Goal: Task Accomplishment & Management: Complete application form

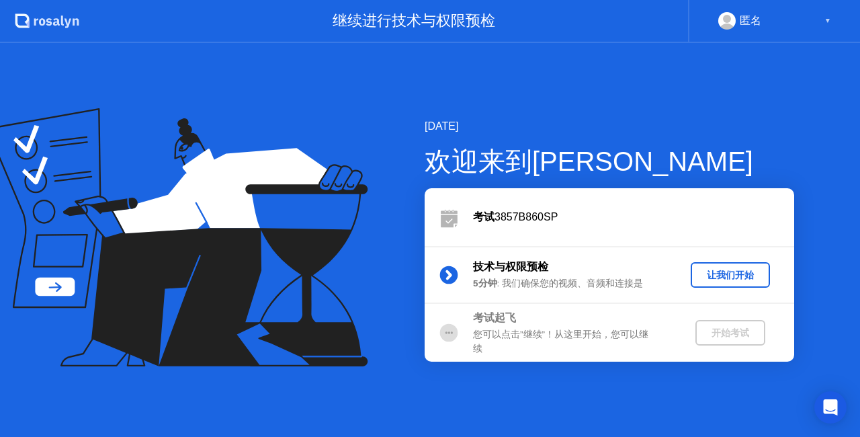
click at [717, 284] on button "让我们开始" at bounding box center [730, 275] width 79 height 26
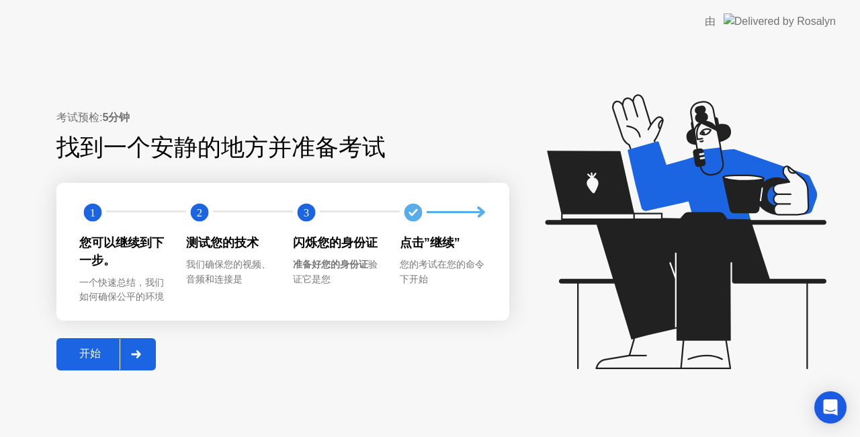
click at [93, 361] on div "开始" at bounding box center [89, 354] width 59 height 14
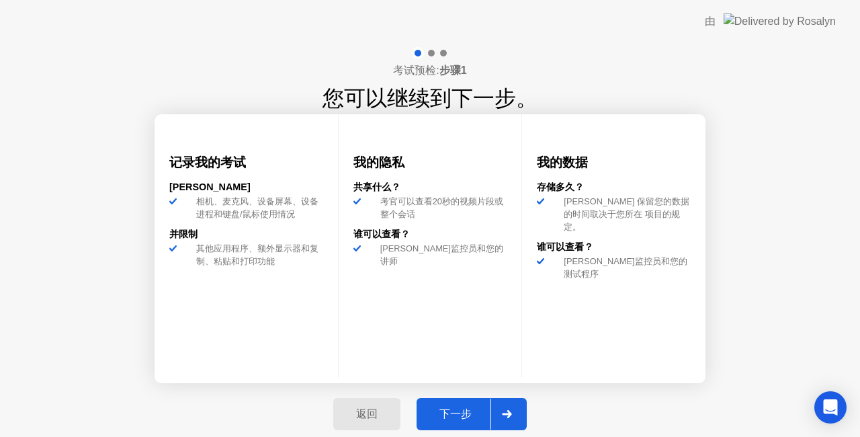
click at [459, 407] on div "下一步" at bounding box center [455, 414] width 70 height 14
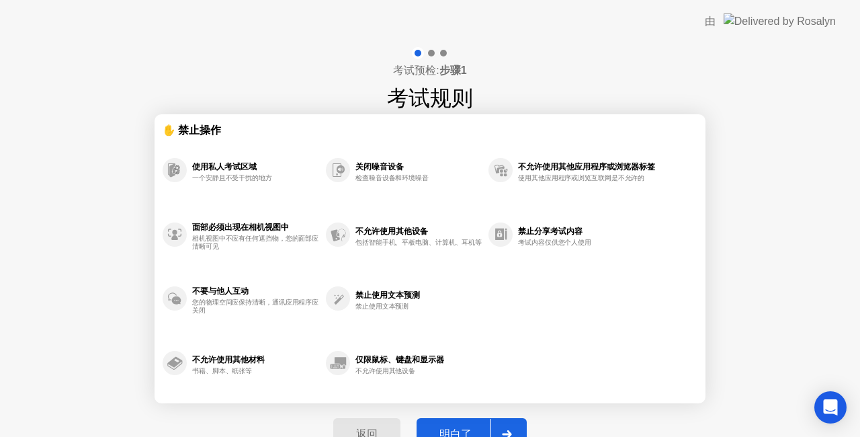
click at [477, 425] on button "明白了" at bounding box center [471, 434] width 110 height 32
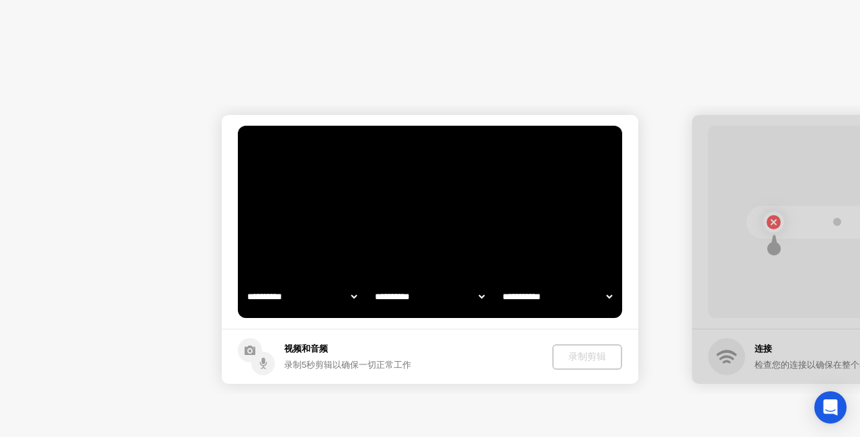
select select "**********"
select select "*******"
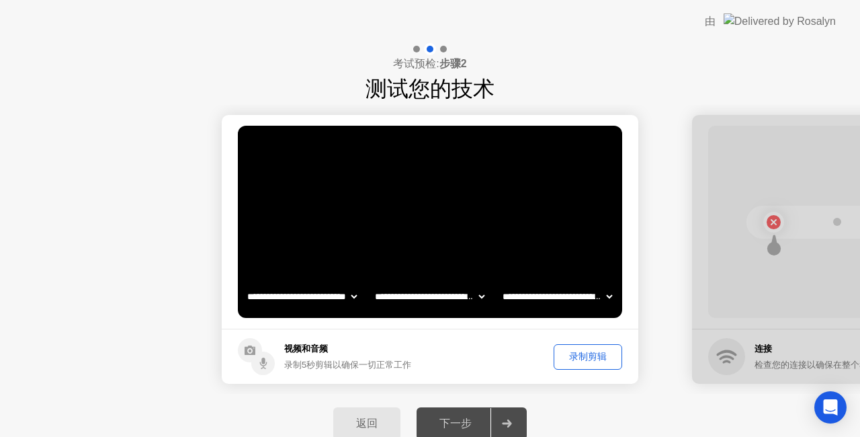
click at [588, 360] on div "录制剪辑" at bounding box center [587, 356] width 59 height 13
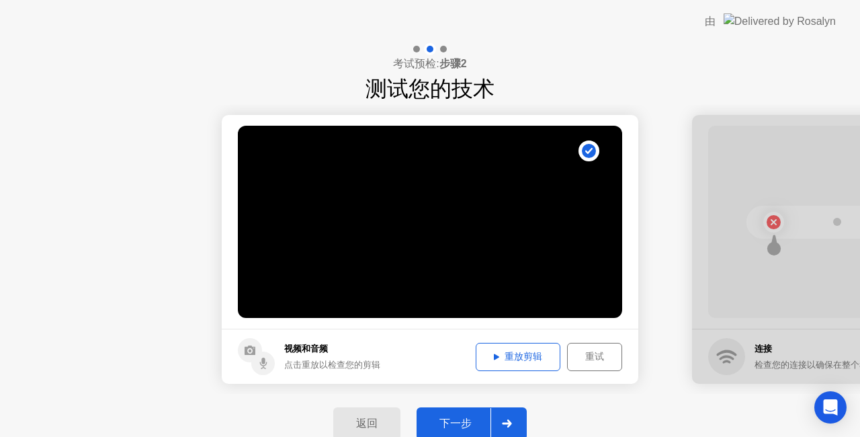
click at [468, 420] on div "下一步" at bounding box center [455, 423] width 70 height 14
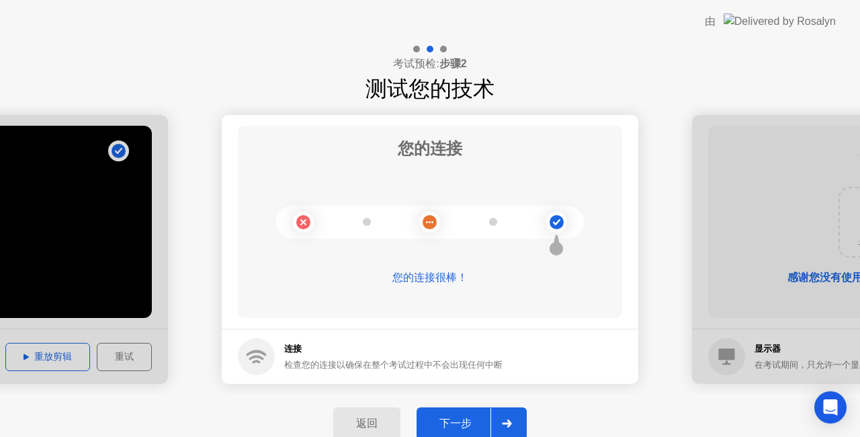
click at [468, 420] on div "下一步" at bounding box center [455, 423] width 70 height 14
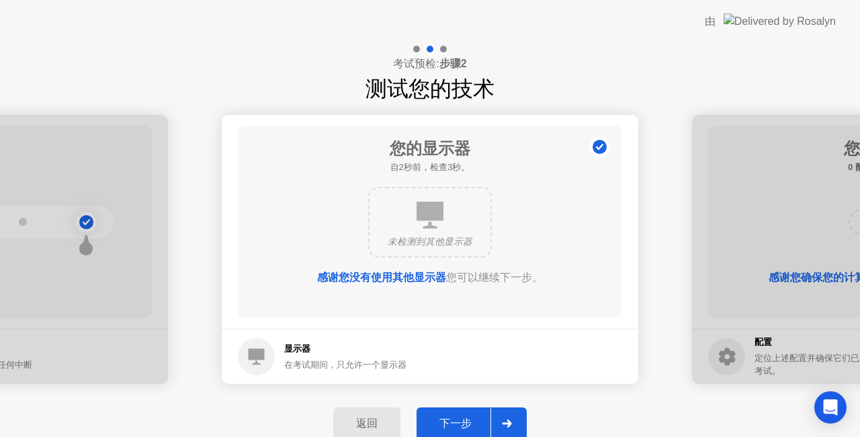
click at [468, 420] on div "下一步" at bounding box center [455, 423] width 70 height 14
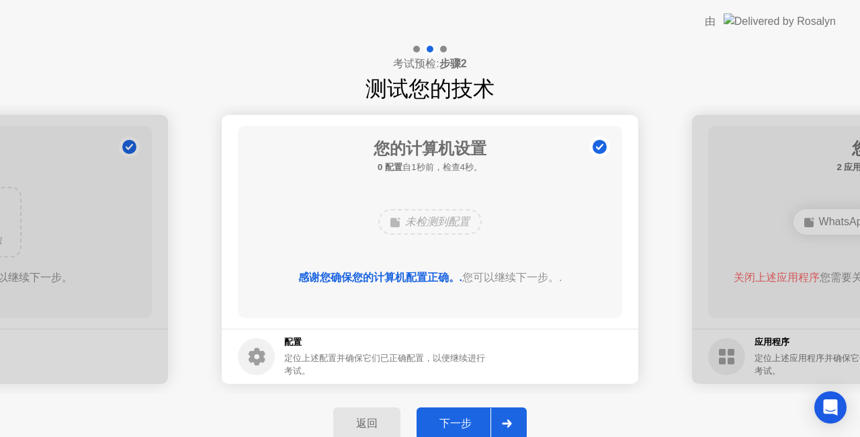
click at [468, 420] on div "下一步" at bounding box center [455, 423] width 70 height 14
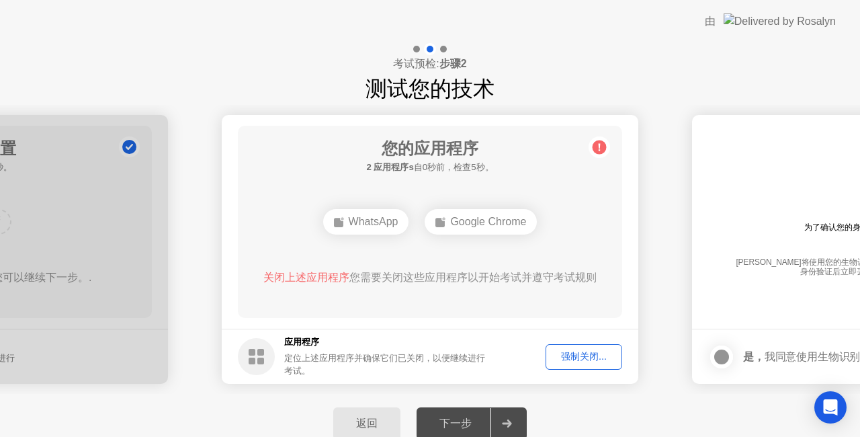
click at [564, 364] on button "强制关闭..." at bounding box center [583, 357] width 77 height 26
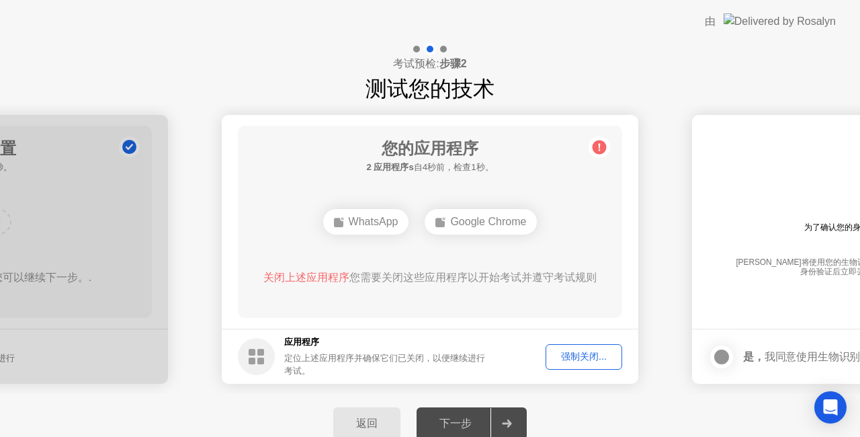
click at [598, 352] on div "强制关闭..." at bounding box center [583, 356] width 67 height 13
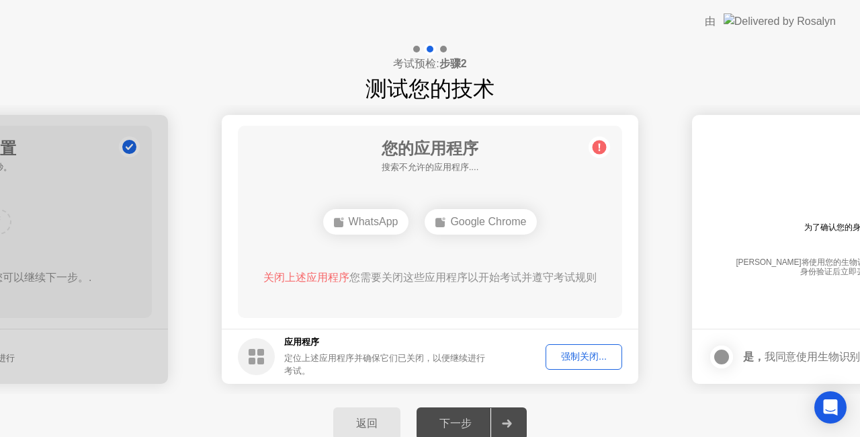
click at [596, 363] on div "强制关闭..." at bounding box center [583, 356] width 67 height 13
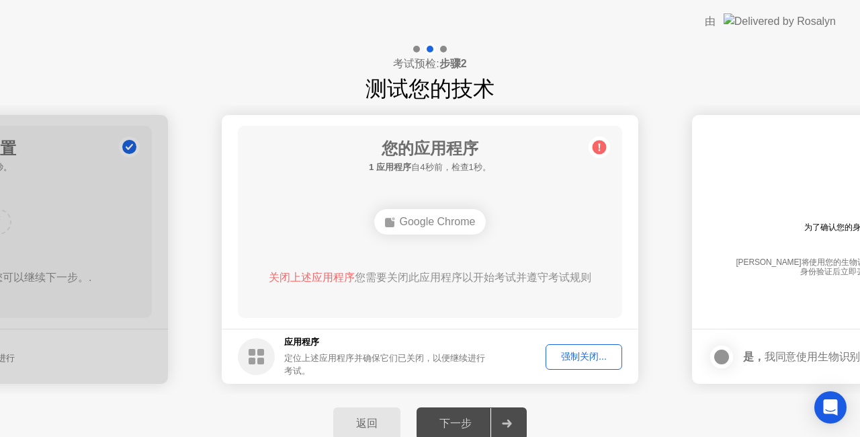
click at [594, 360] on div "强制关闭..." at bounding box center [583, 356] width 67 height 13
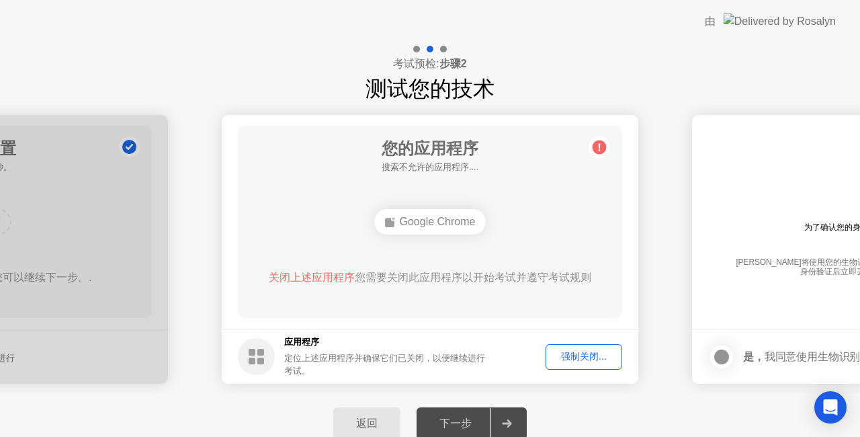
click at [592, 357] on div "强制关闭..." at bounding box center [583, 356] width 67 height 13
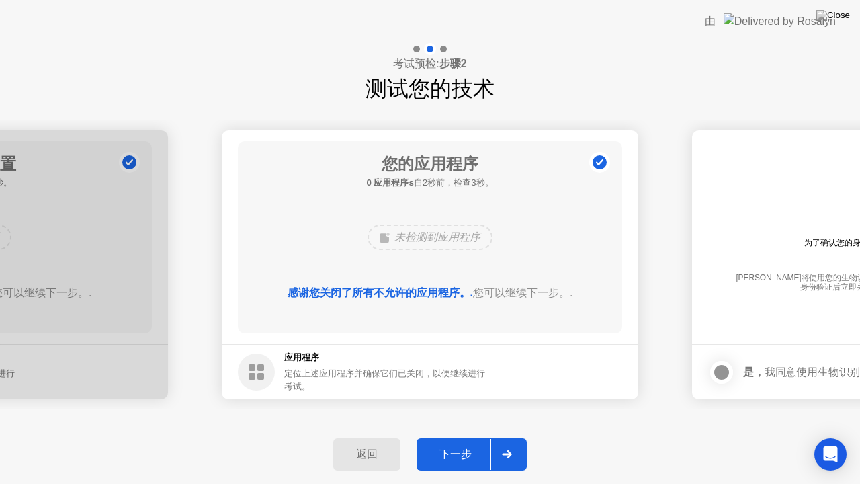
click at [465, 436] on div "下一步" at bounding box center [455, 454] width 70 height 14
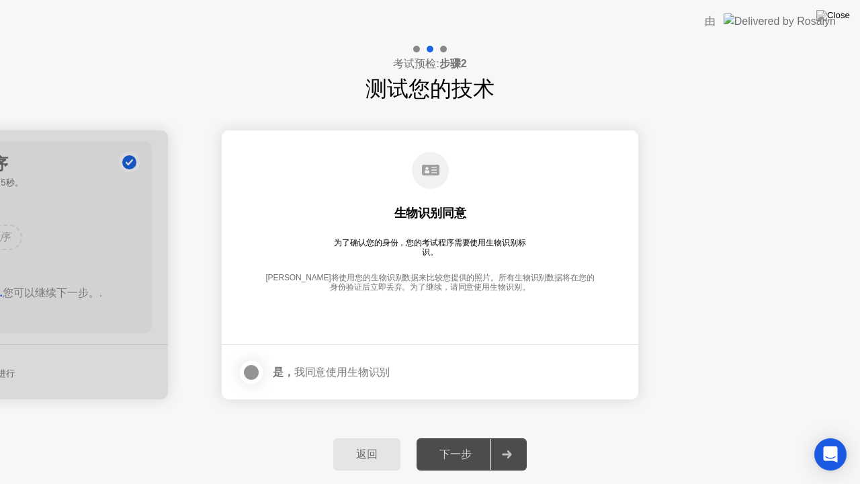
click at [243, 371] on div at bounding box center [251, 372] width 16 height 16
click at [427, 179] on circle at bounding box center [430, 170] width 37 height 37
click at [468, 436] on button "下一步" at bounding box center [471, 454] width 110 height 32
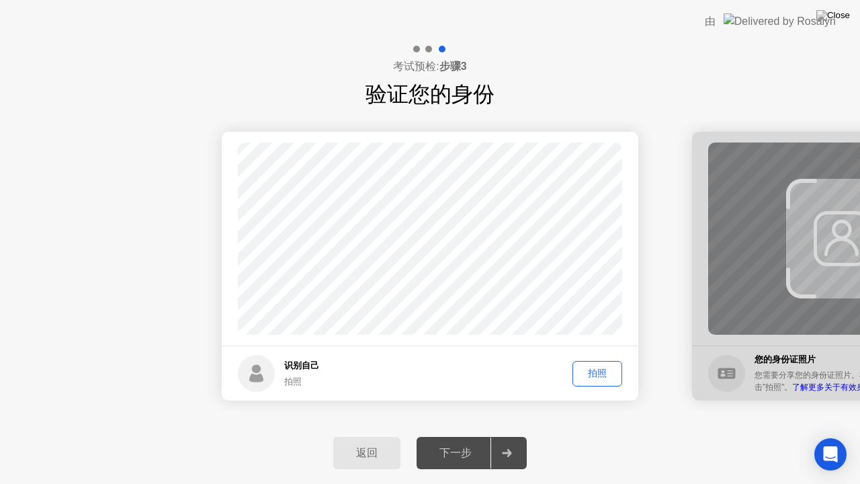
click at [612, 374] on div "拍照" at bounding box center [597, 373] width 40 height 13
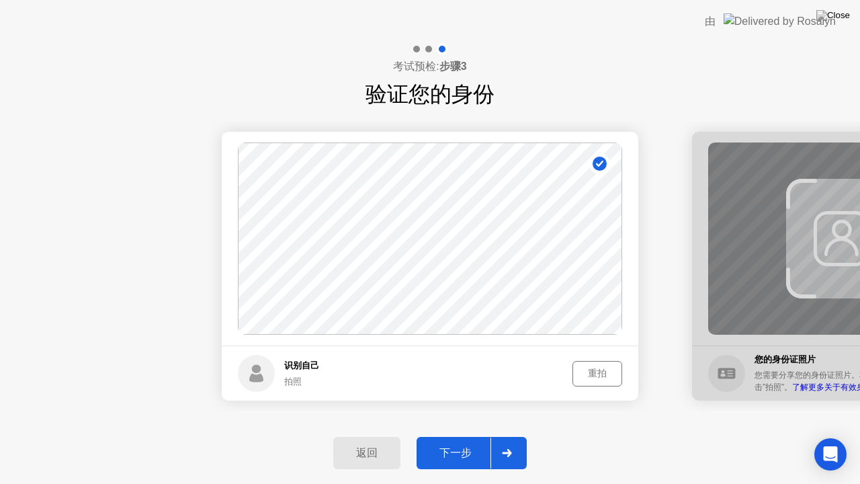
click at [470, 436] on div "下一步" at bounding box center [455, 453] width 70 height 14
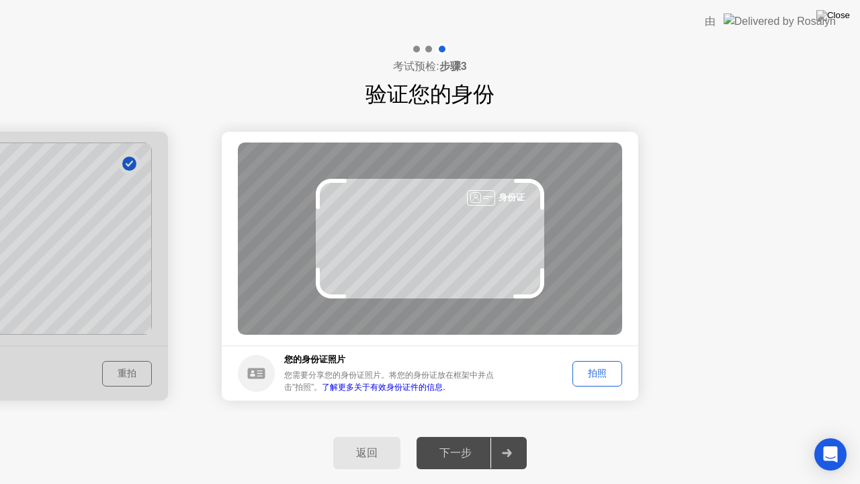
click at [603, 371] on div "拍照" at bounding box center [597, 373] width 40 height 13
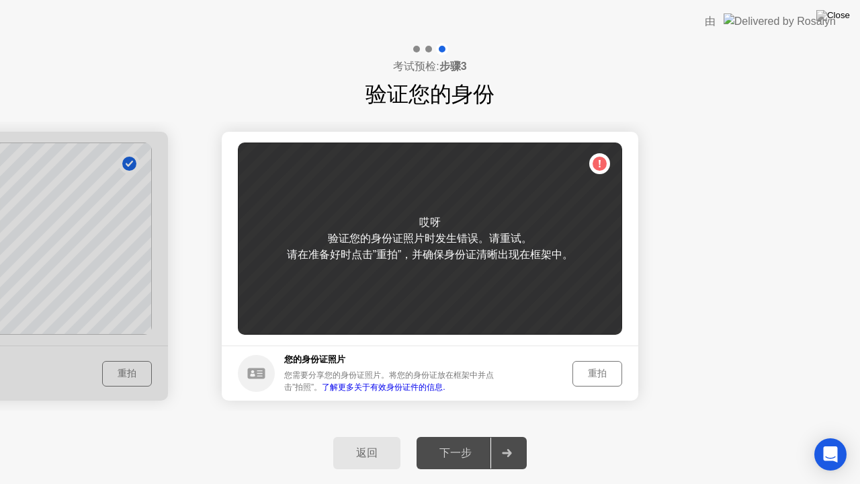
click at [594, 369] on div "重拍" at bounding box center [597, 373] width 40 height 13
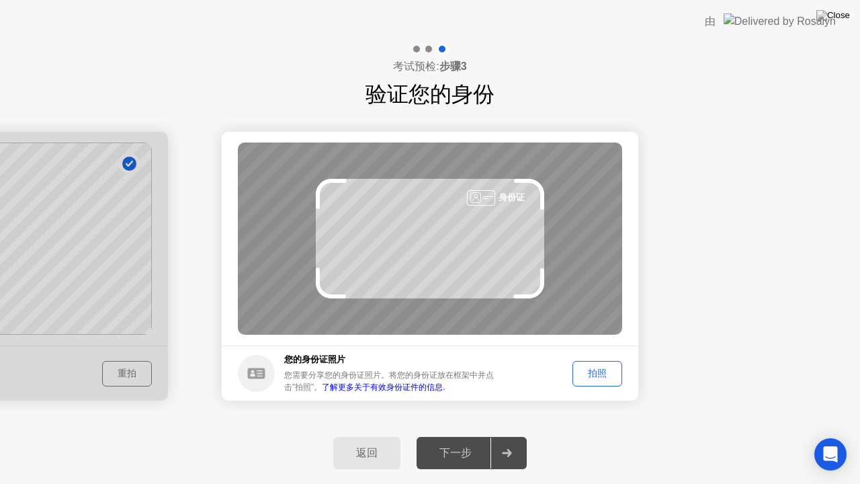
click at [604, 362] on button "拍照" at bounding box center [597, 374] width 50 height 26
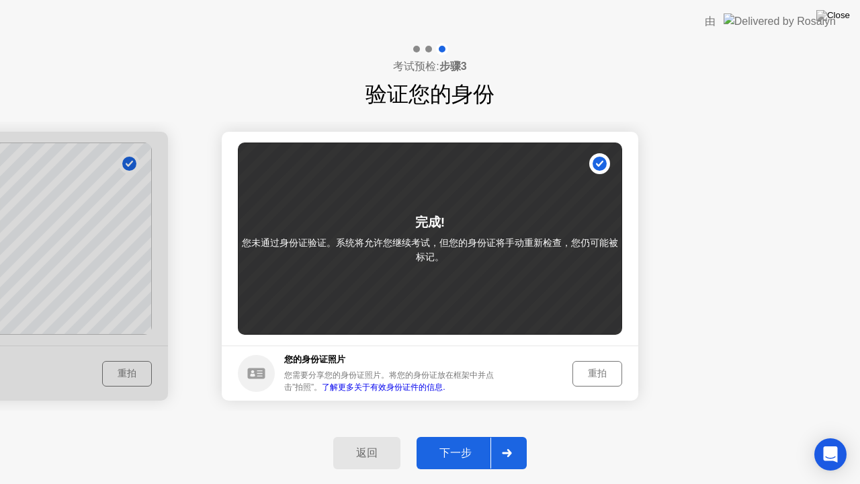
click at [460, 436] on button "下一步" at bounding box center [471, 453] width 110 height 32
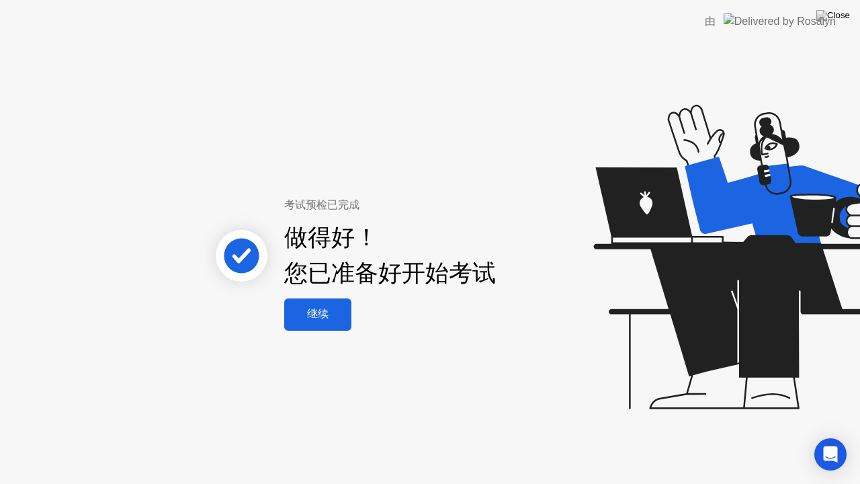
click at [331, 307] on div "继续" at bounding box center [317, 314] width 59 height 14
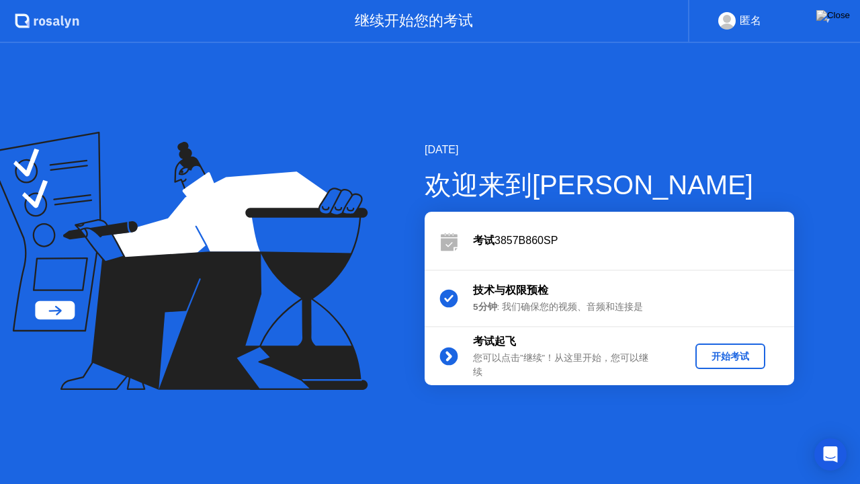
click at [735, 351] on div "开始考试" at bounding box center [730, 356] width 59 height 13
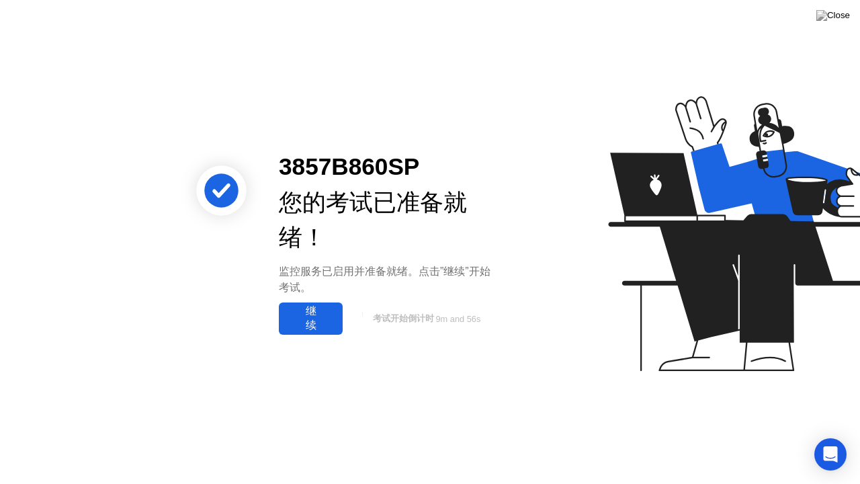
click at [306, 322] on div "继续" at bounding box center [311, 318] width 56 height 28
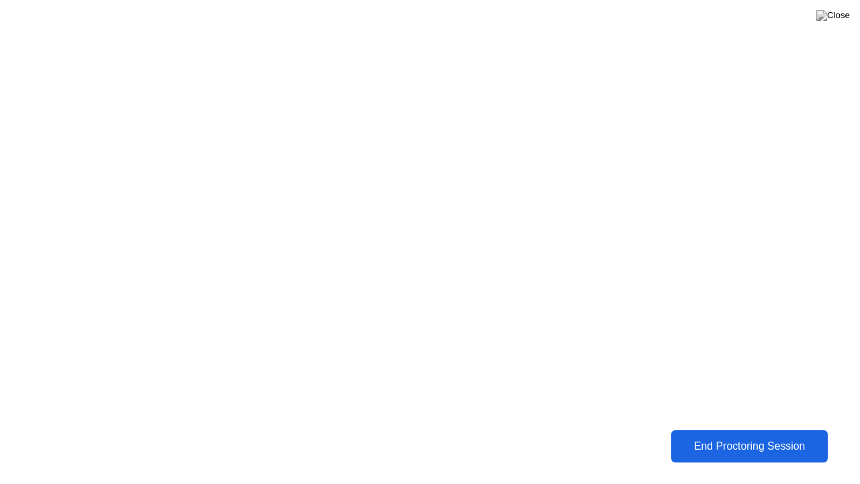
click at [678, 436] on div "End Proctoring Session" at bounding box center [749, 446] width 148 height 12
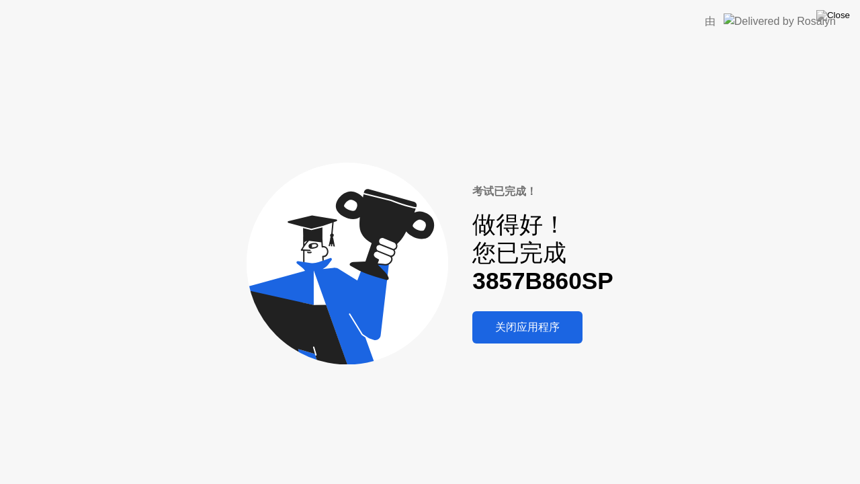
click at [552, 338] on button "关闭应用程序" at bounding box center [527, 327] width 110 height 32
